Goal: Transaction & Acquisition: Purchase product/service

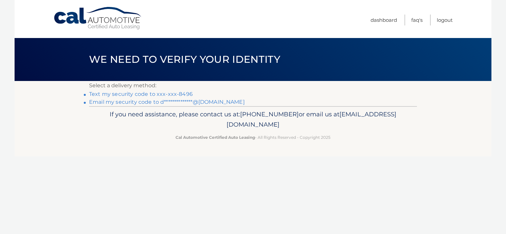
click at [141, 101] on link "**********" at bounding box center [167, 102] width 156 height 6
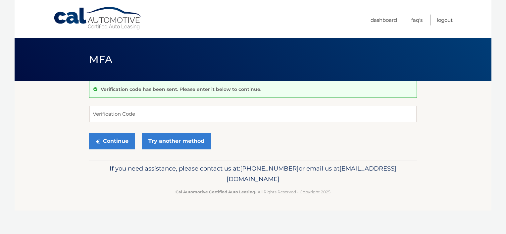
click at [140, 116] on input "Verification Code" at bounding box center [253, 114] width 328 height 17
type input "887811"
click at [115, 141] on button "Continue" at bounding box center [112, 141] width 46 height 17
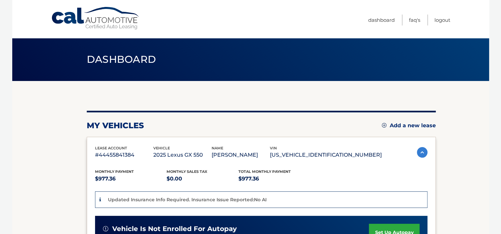
drag, startPoint x: 507, startPoint y: 50, endPoint x: 455, endPoint y: 138, distance: 101.9
click at [455, 138] on body "Cal Automotive Menu Dashboard FAQ's Logout" at bounding box center [250, 117] width 501 height 234
click at [455, 138] on section "my vehicles Add a new lease lease account #44455841384 vehicle 2025 Lexus GX 55…" at bounding box center [250, 228] width 477 height 295
drag, startPoint x: 502, startPoint y: 88, endPoint x: 505, endPoint y: 122, distance: 34.6
click at [500, 122] on html "Cal Automotive Menu Dashboard FAQ's Logout" at bounding box center [250, 117] width 501 height 234
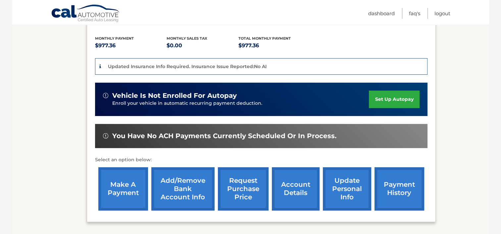
scroll to position [139, 0]
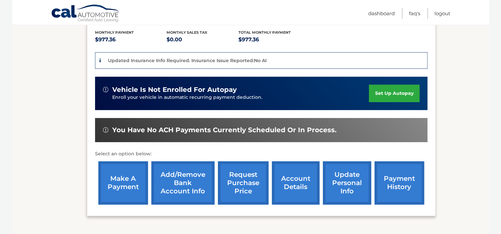
click at [108, 180] on link "make a payment" at bounding box center [123, 182] width 50 height 43
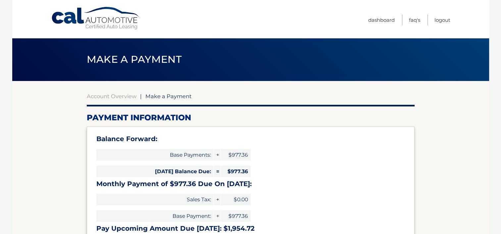
select select "Y2EwNzRhYTEtN2RlZC00NDc1LTk2MmUtNjBhMWEzZjU3MTRm"
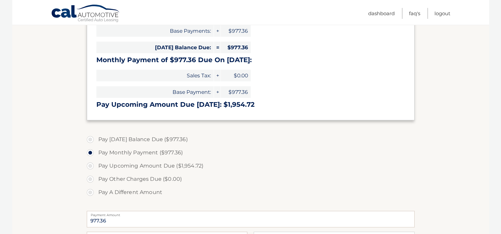
scroll to position [134, 0]
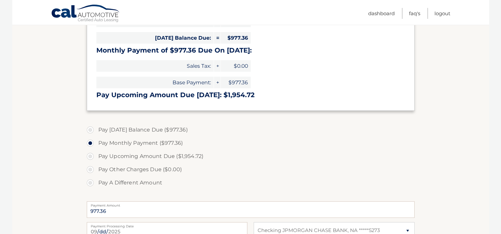
click at [92, 131] on label "Pay Today's Balance Due ($977.36)" at bounding box center [251, 129] width 328 height 13
click at [92, 131] on input "Pay Today's Balance Due ($977.36)" at bounding box center [92, 128] width 7 height 11
radio input "true"
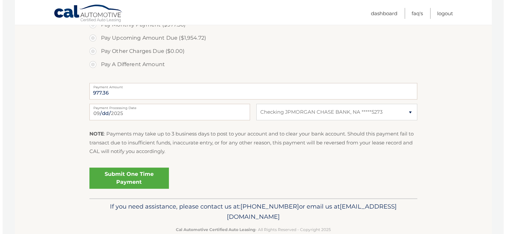
scroll to position [256, 0]
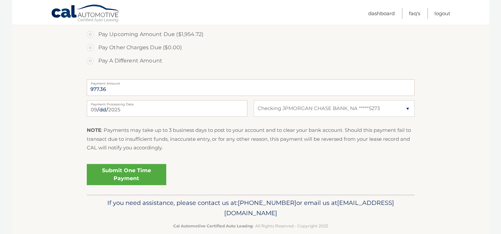
click at [126, 173] on link "Submit One Time Payment" at bounding box center [126, 174] width 79 height 21
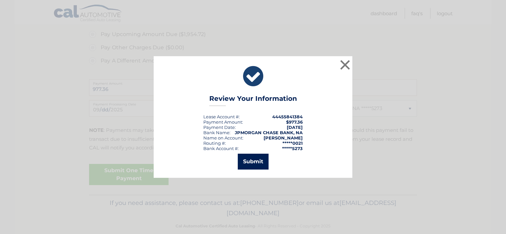
click at [253, 162] on button "Submit" at bounding box center [253, 162] width 31 height 16
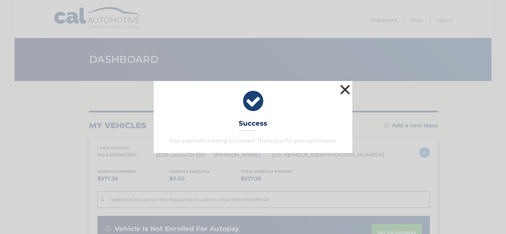
click at [341, 87] on button "×" at bounding box center [344, 89] width 13 height 13
